Goal: Task Accomplishment & Management: Complete application form

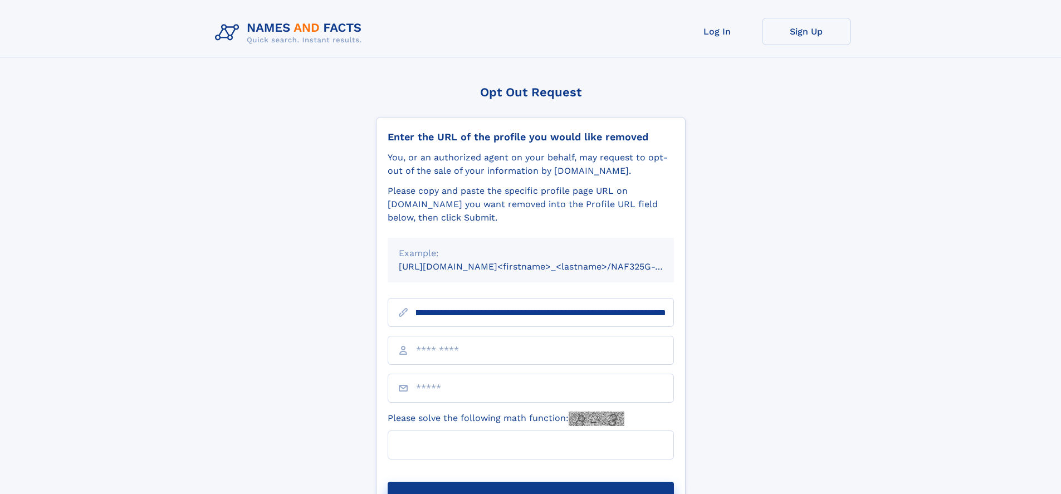
scroll to position [0, 142]
type input "**********"
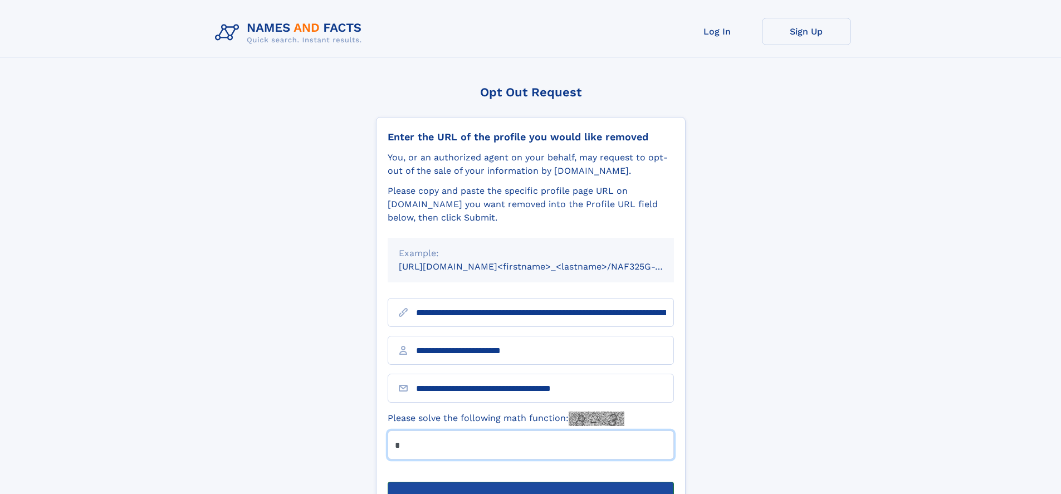
type input "*"
click at [530, 482] on button "Submit Opt Out Request" at bounding box center [531, 500] width 286 height 36
